Goal: Information Seeking & Learning: Learn about a topic

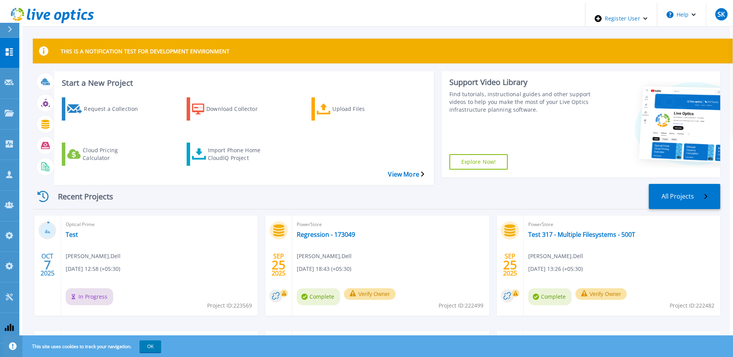
drag, startPoint x: 62, startPoint y: 216, endPoint x: 251, endPoint y: 181, distance: 192.1
click at [251, 184] on div "Recent Projects All Projects" at bounding box center [376, 197] width 687 height 26
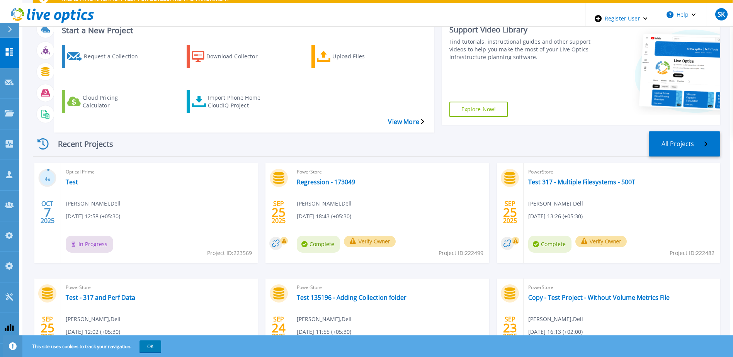
scroll to position [104, 0]
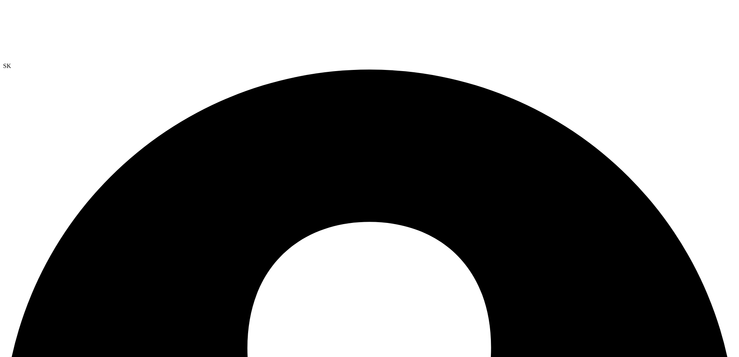
drag, startPoint x: 46, startPoint y: 153, endPoint x: 48, endPoint y: 168, distance: 15.5
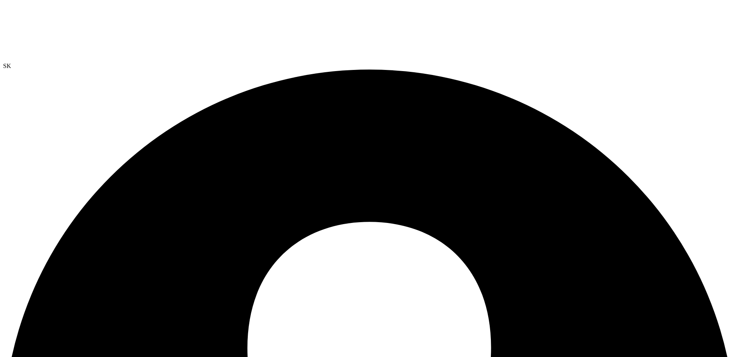
radio input "true"
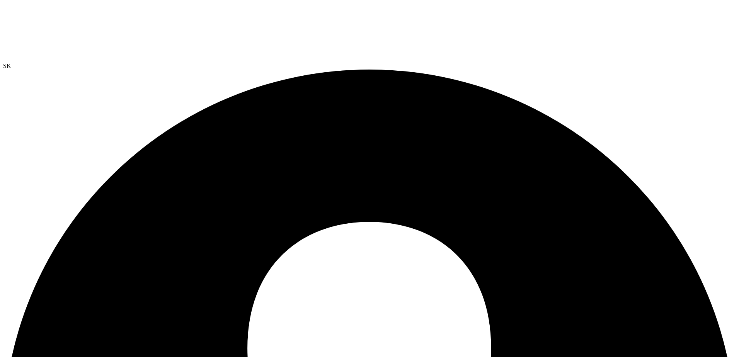
radio input "true"
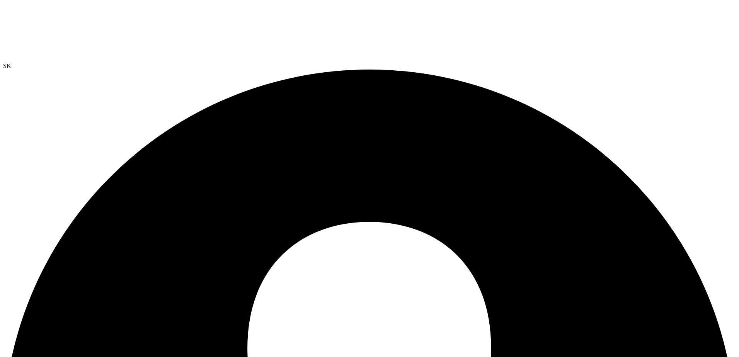
radio input "true"
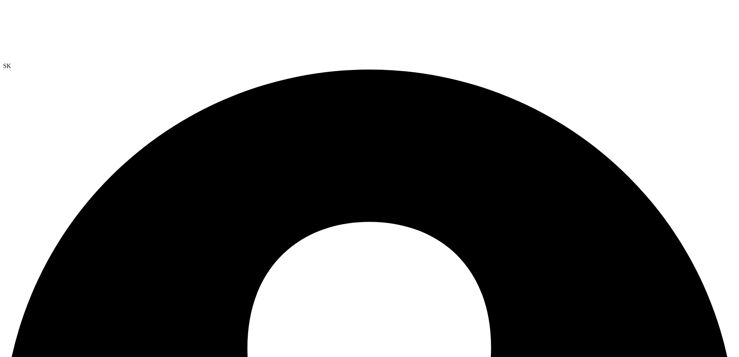
radio input "true"
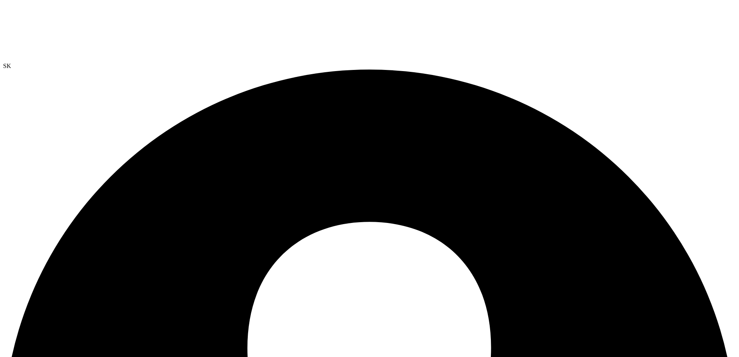
radio input "true"
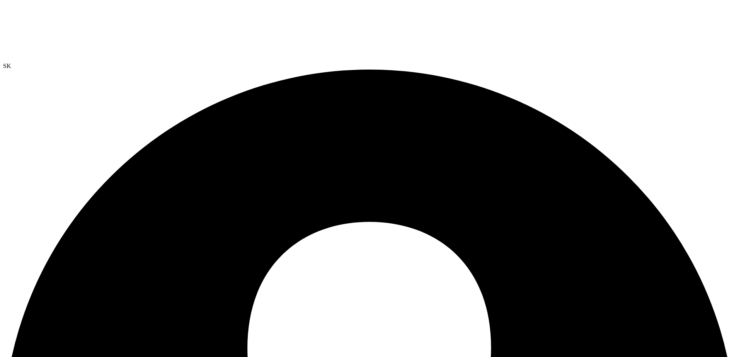
radio input "true"
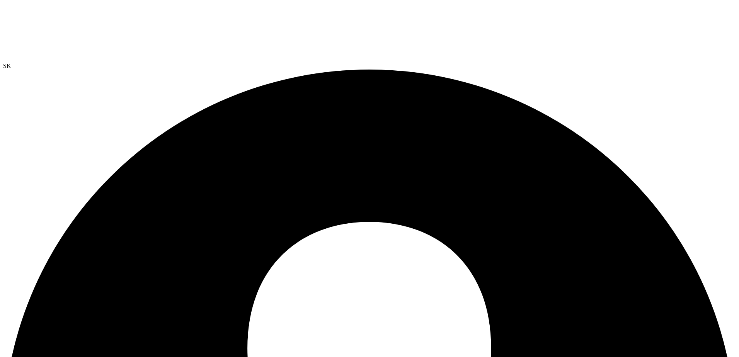
radio input "true"
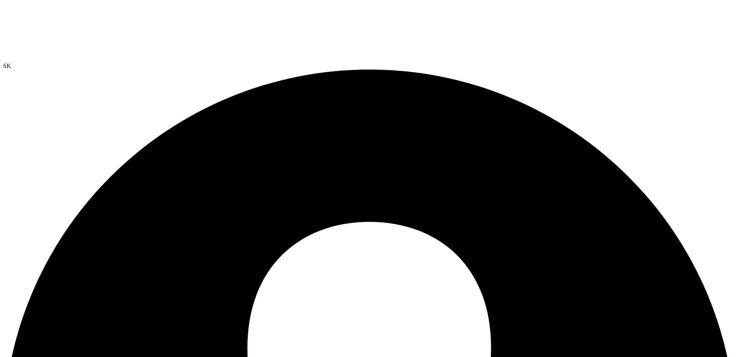
scroll to position [185, 0]
radio input "true"
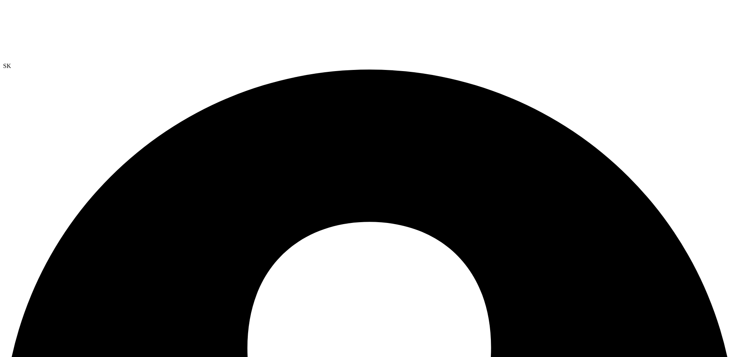
radio input "true"
radio input "false"
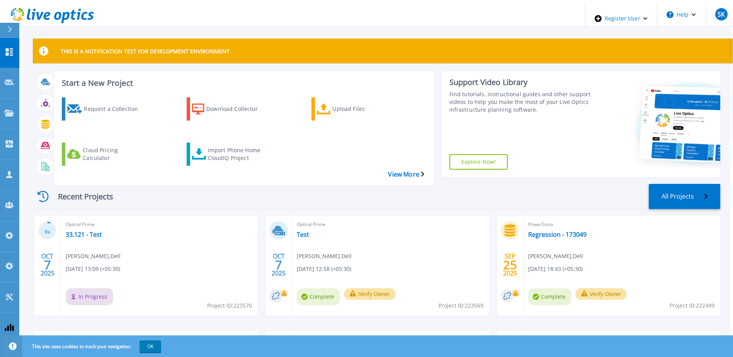
drag, startPoint x: 146, startPoint y: 167, endPoint x: 144, endPoint y: 175, distance: 8.2
click at [146, 167] on div "Start a New Project Request a Collection Download Collector Upload Files Cloud …" at bounding box center [376, 124] width 687 height 107
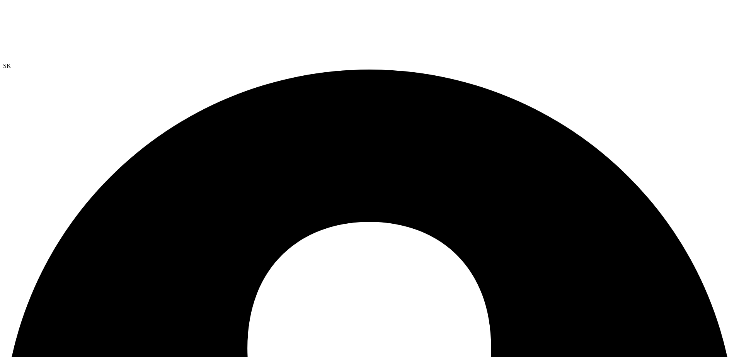
radio input "true"
radio input "false"
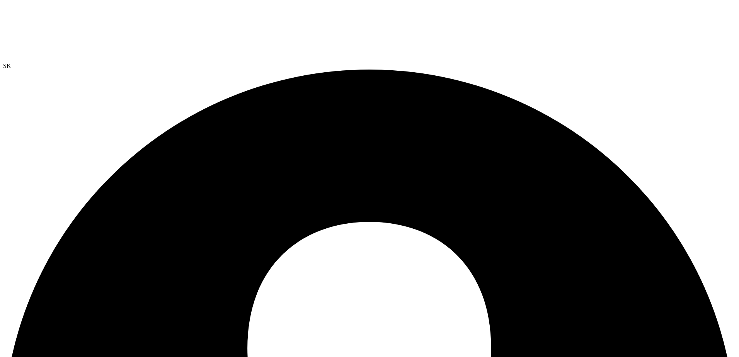
scroll to position [16, 0]
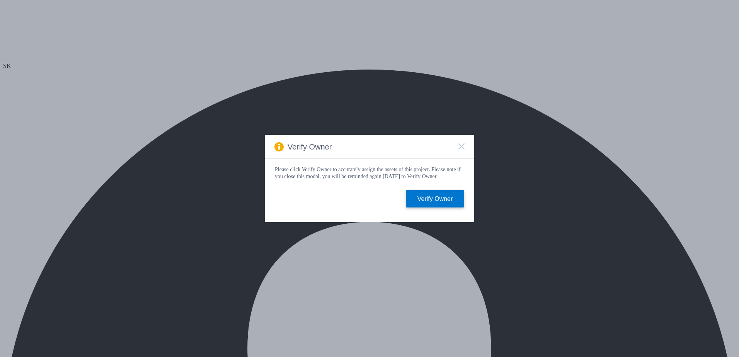
click at [463, 146] on rect at bounding box center [461, 146] width 7 height 7
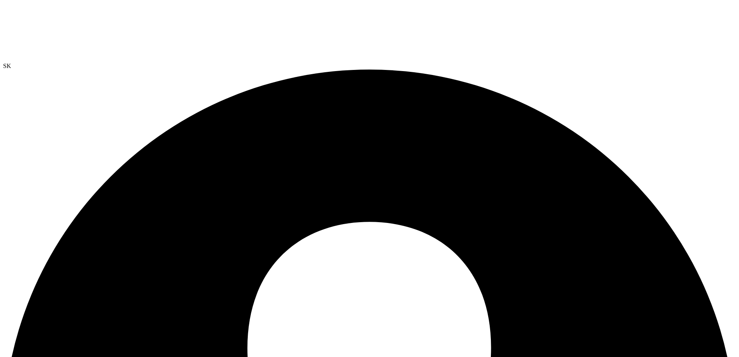
radio input "false"
radio input "true"
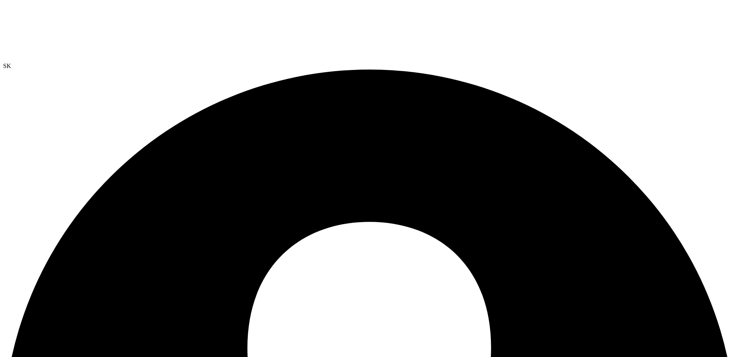
radio input "true"
radio input "false"
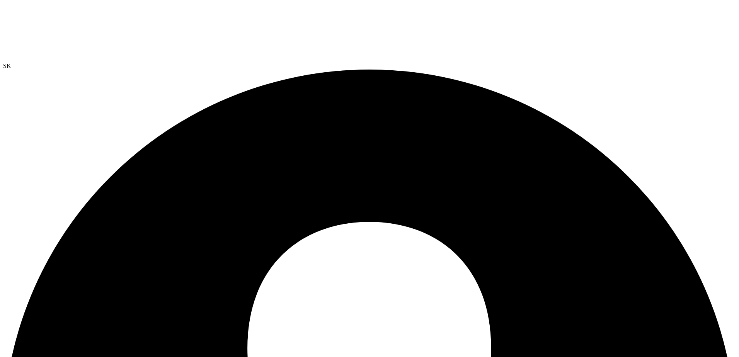
click at [0, 0] on link "Reports" at bounding box center [0, 0] width 0 height 0
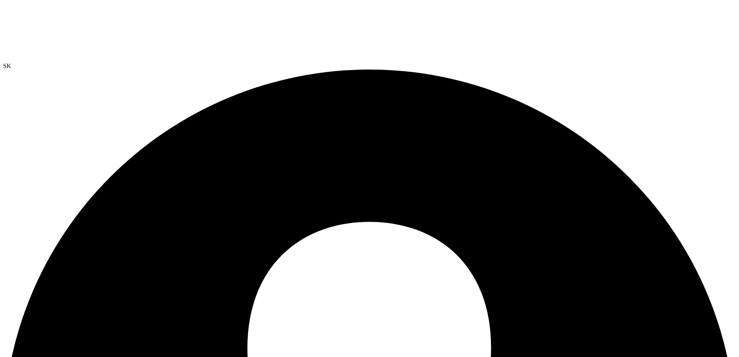
radio input "true"
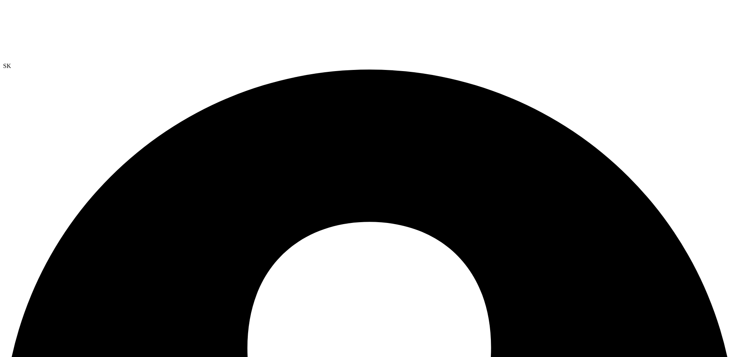
radio input "true"
radio input "false"
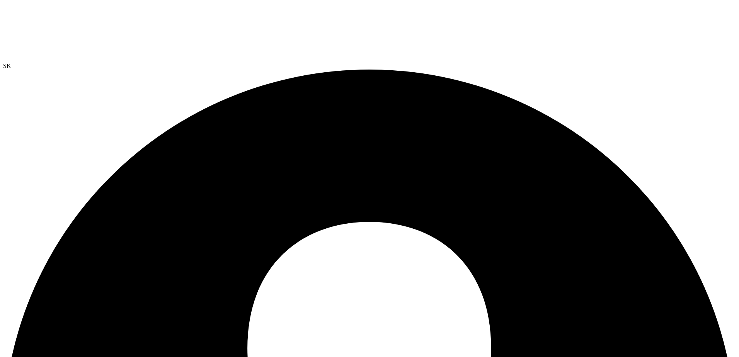
drag, startPoint x: 316, startPoint y: 1, endPoint x: 298, endPoint y: 14, distance: 22.3
